Goal: Task Accomplishment & Management: Manage account settings

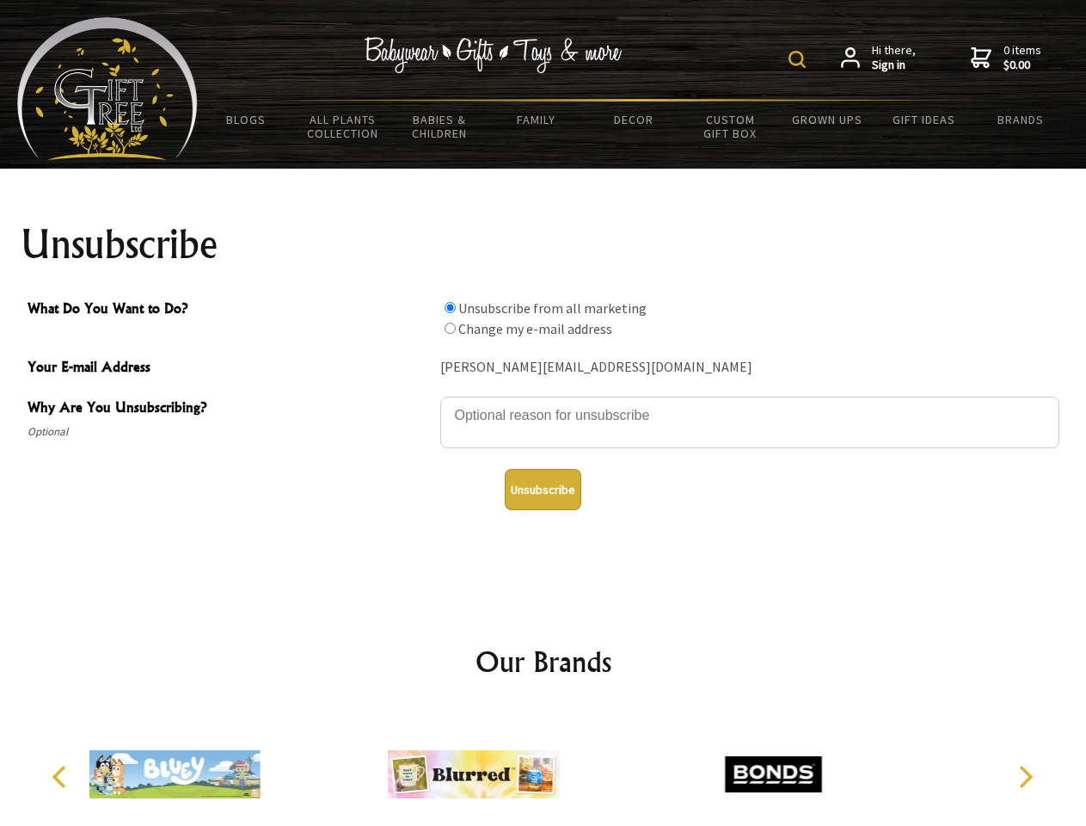
click at [800, 59] on img at bounding box center [797, 59] width 17 height 17
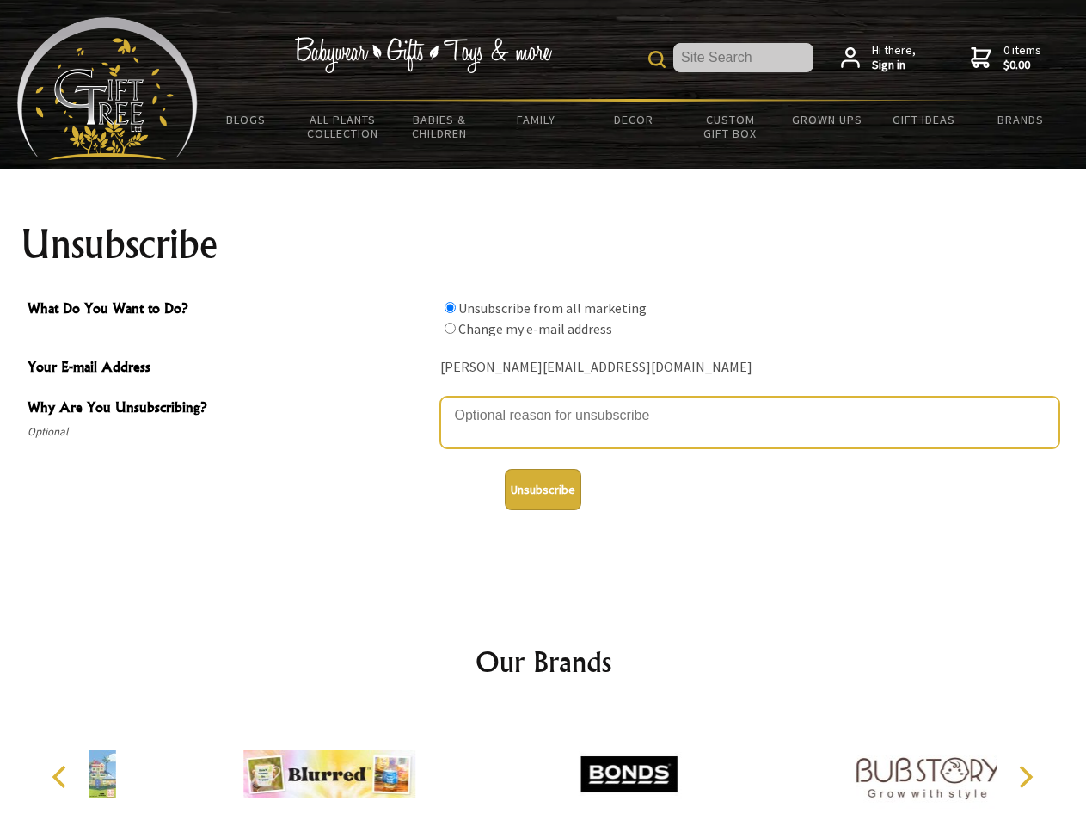
click at [544, 403] on textarea "Why Are You Unsubscribing?" at bounding box center [749, 423] width 619 height 52
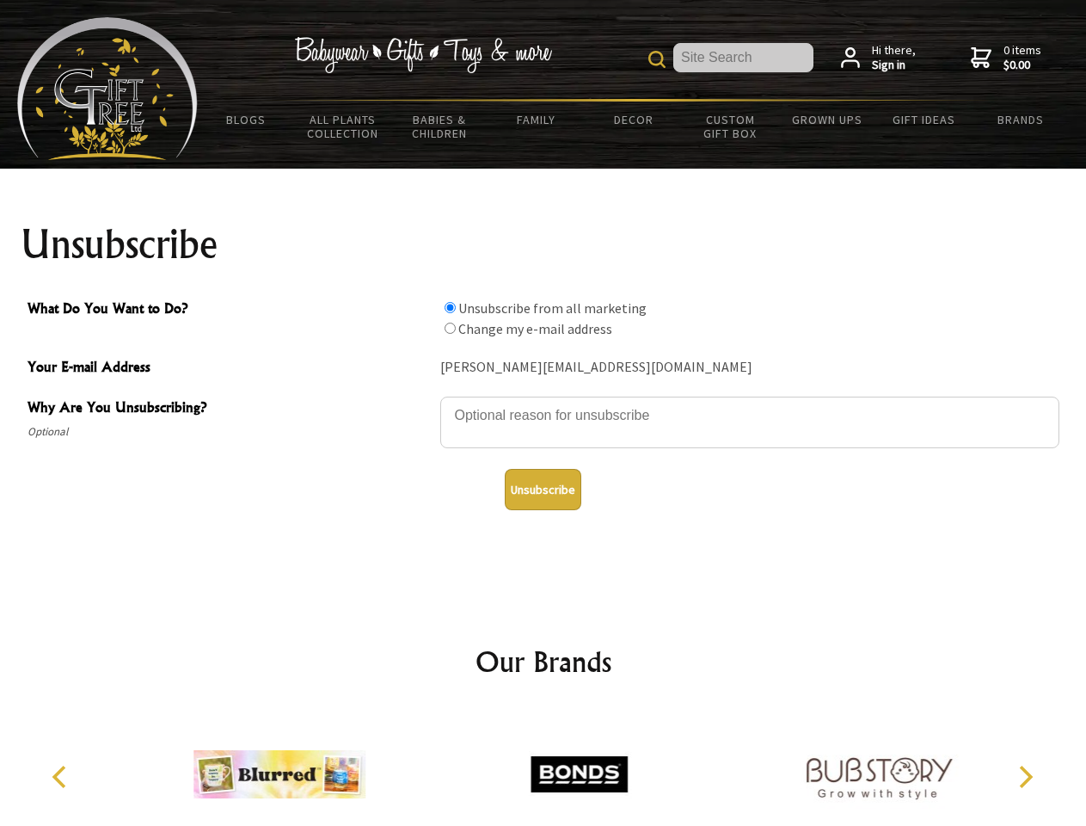
click at [450, 307] on input "What Do You Want to Do?" at bounding box center [450, 307] width 11 height 11
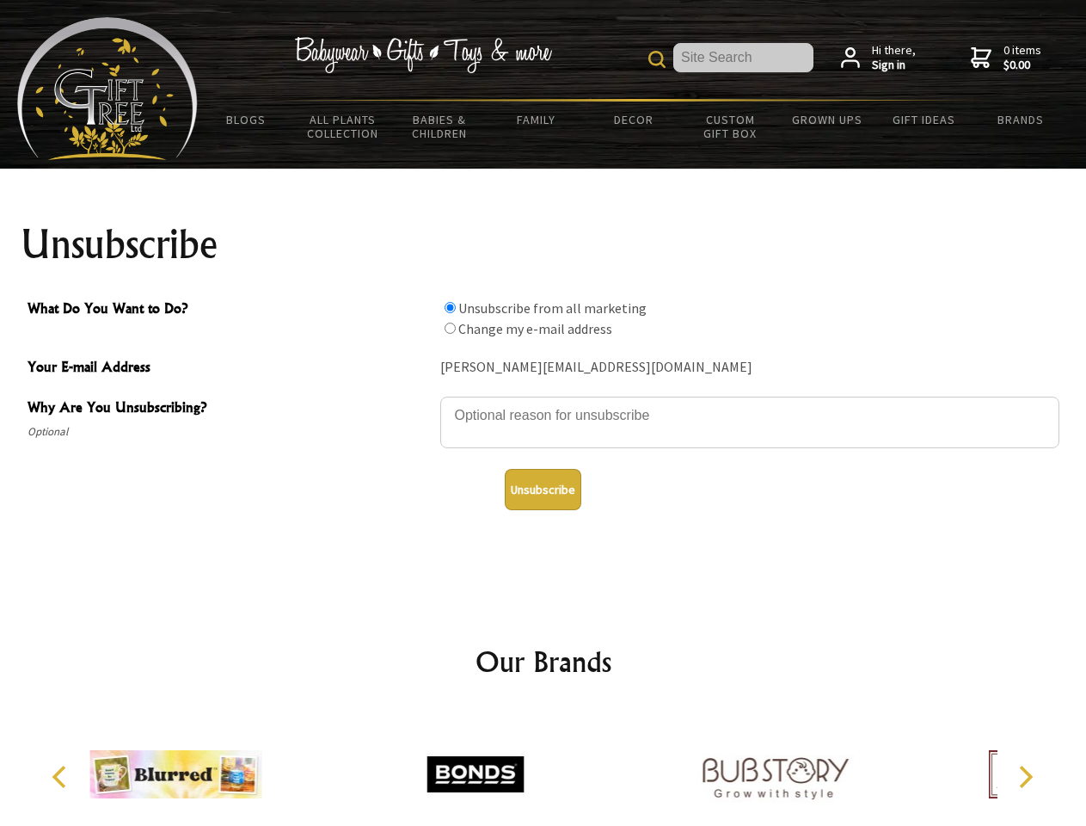
click at [450, 328] on input "What Do You Want to Do?" at bounding box center [450, 328] width 11 height 11
radio input "true"
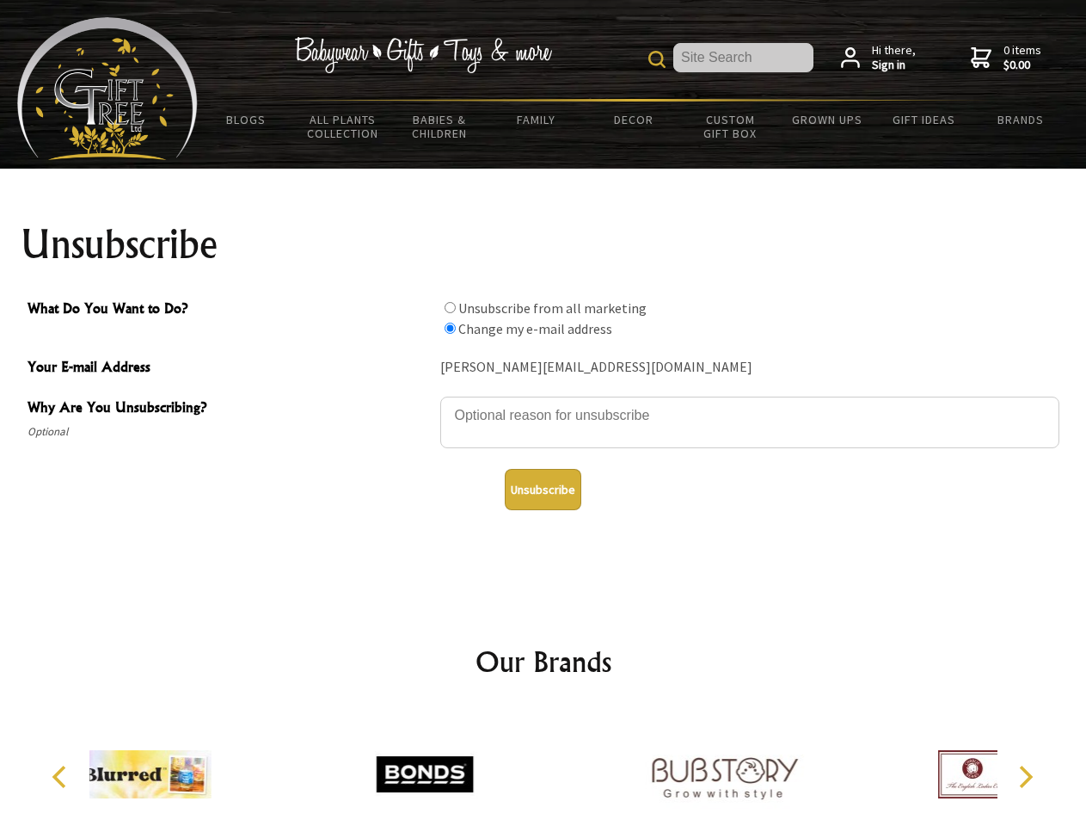
click at [543, 489] on button "Unsubscribe" at bounding box center [543, 489] width 77 height 41
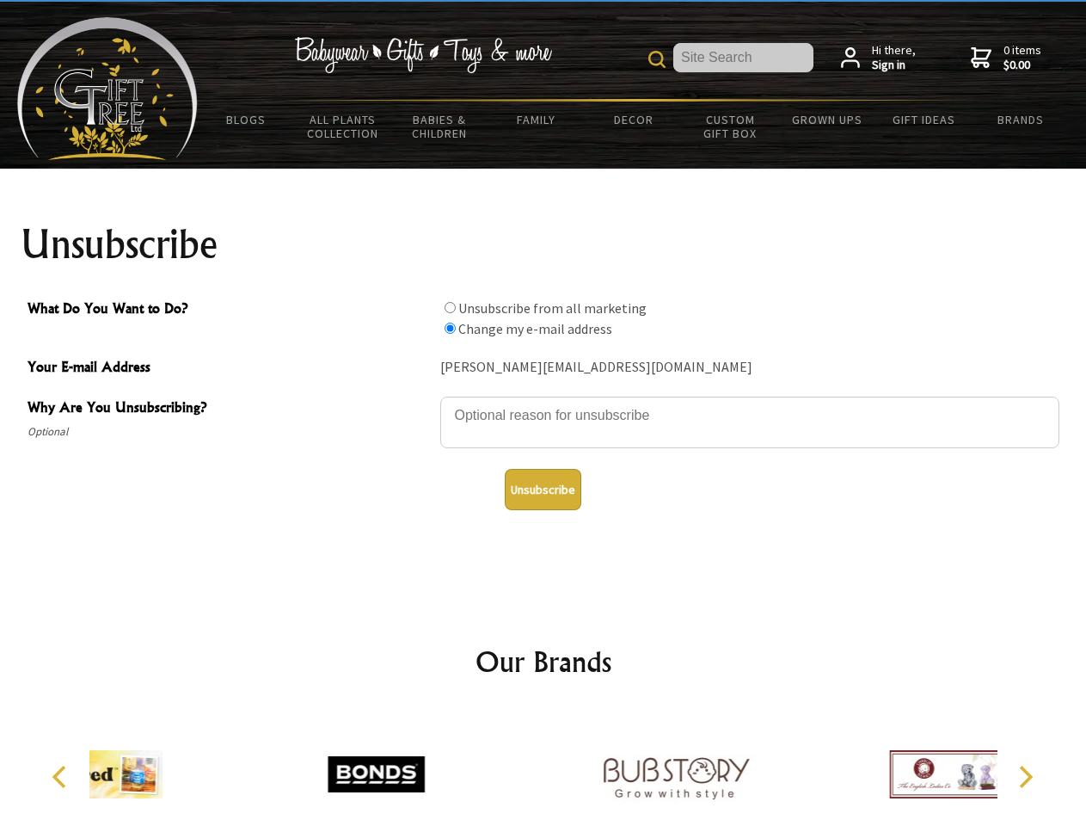
click at [590, 767] on img at bounding box center [676, 774] width 172 height 129
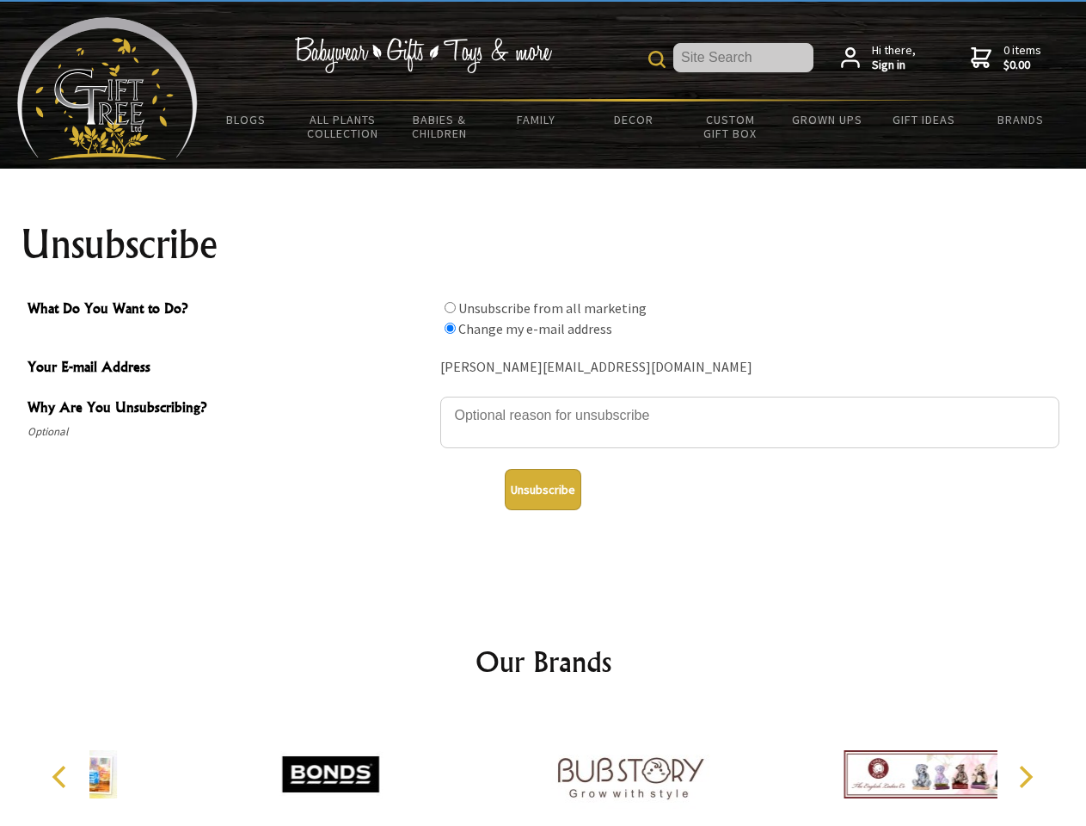
click at [62, 777] on icon "Previous" at bounding box center [61, 777] width 22 height 22
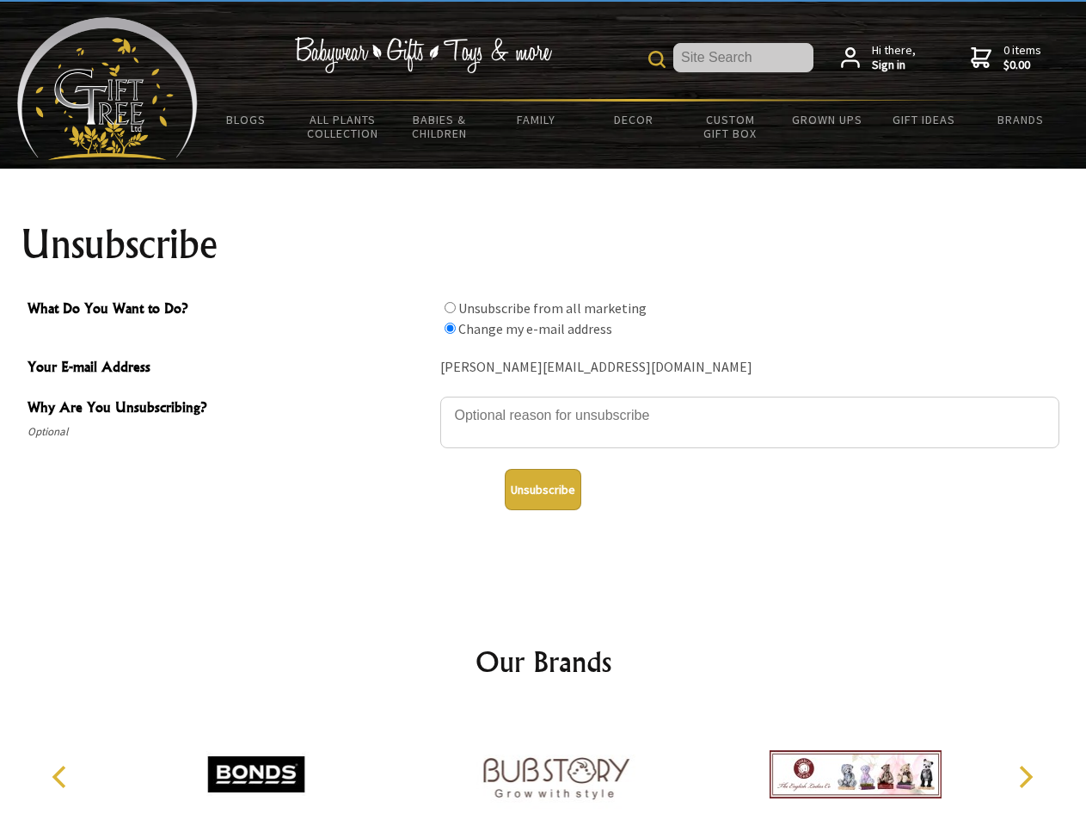
click at [1025, 777] on icon "Next" at bounding box center [1024, 777] width 22 height 22
